Goal: Book appointment/travel/reservation

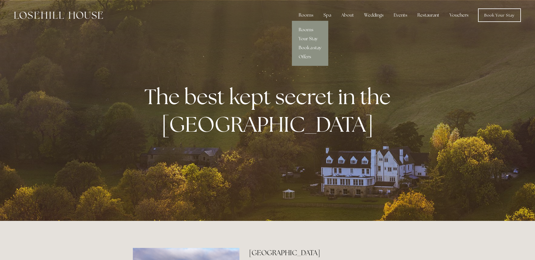
click at [304, 29] on link "Rooms" at bounding box center [310, 29] width 36 height 9
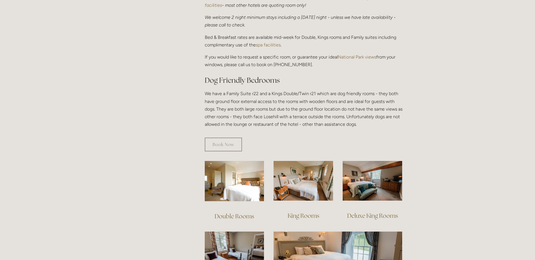
scroll to position [254, 0]
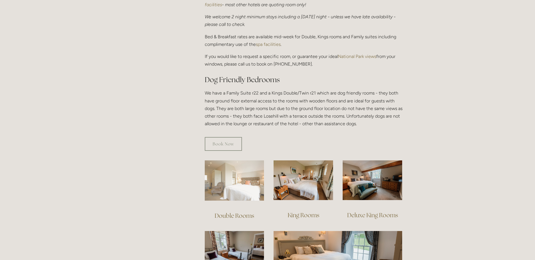
click at [236, 171] on img at bounding box center [234, 181] width 59 height 40
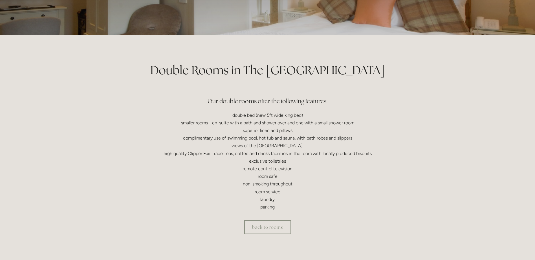
scroll to position [85, 0]
